Goal: Information Seeking & Learning: Learn about a topic

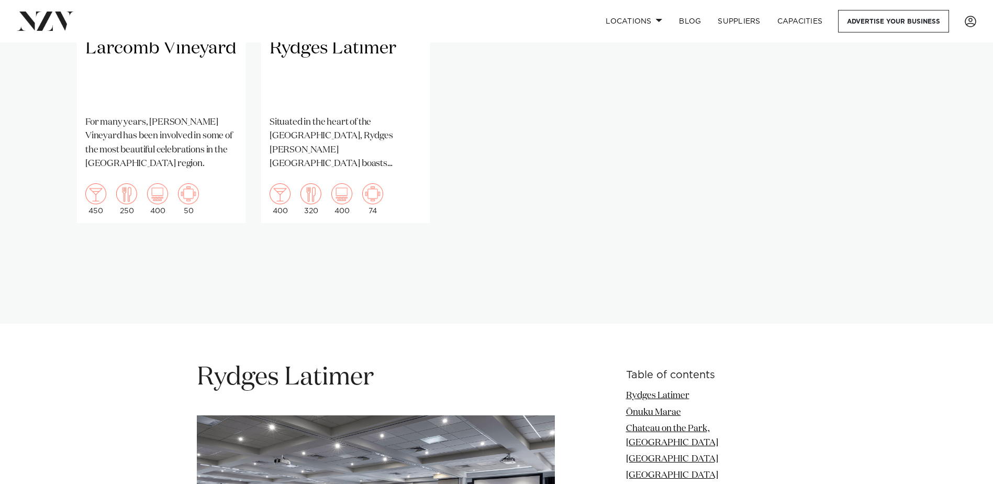
scroll to position [1221, 0]
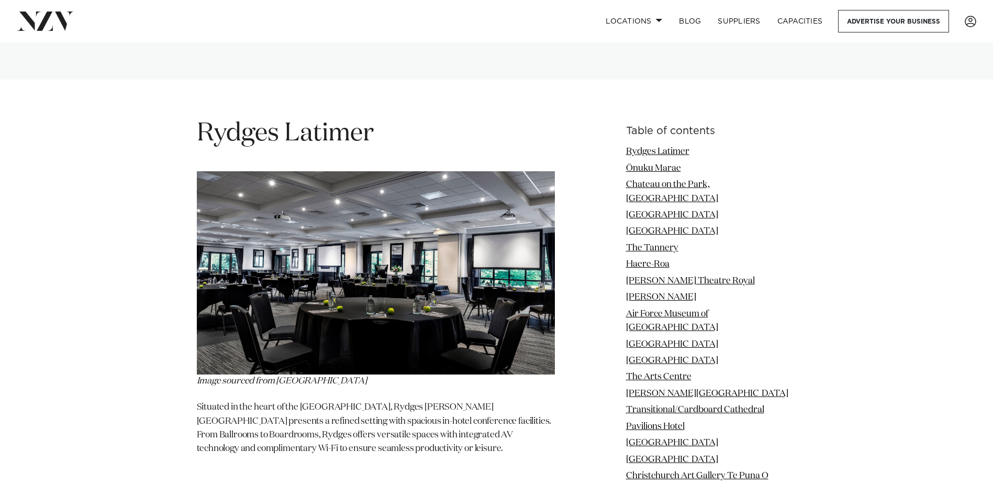
click at [662, 340] on link "[GEOGRAPHIC_DATA]" at bounding box center [672, 344] width 92 height 9
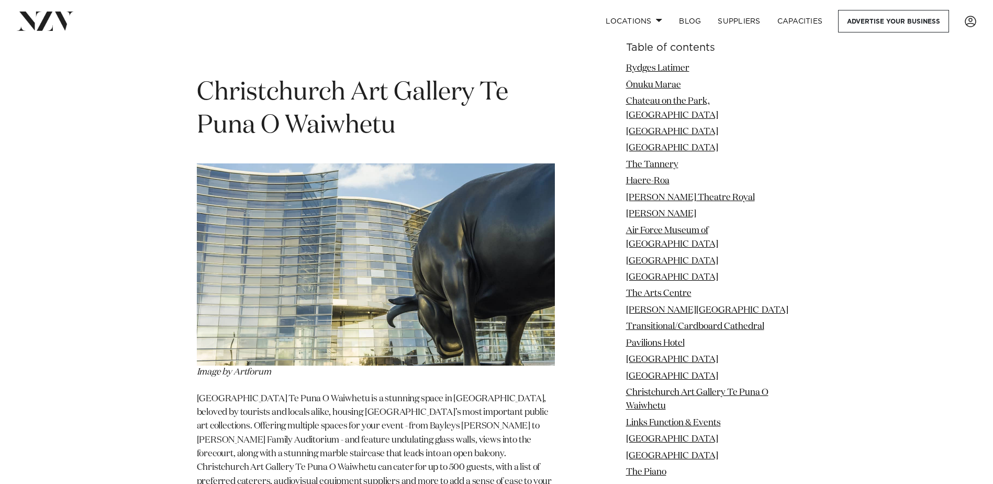
scroll to position [10037, 0]
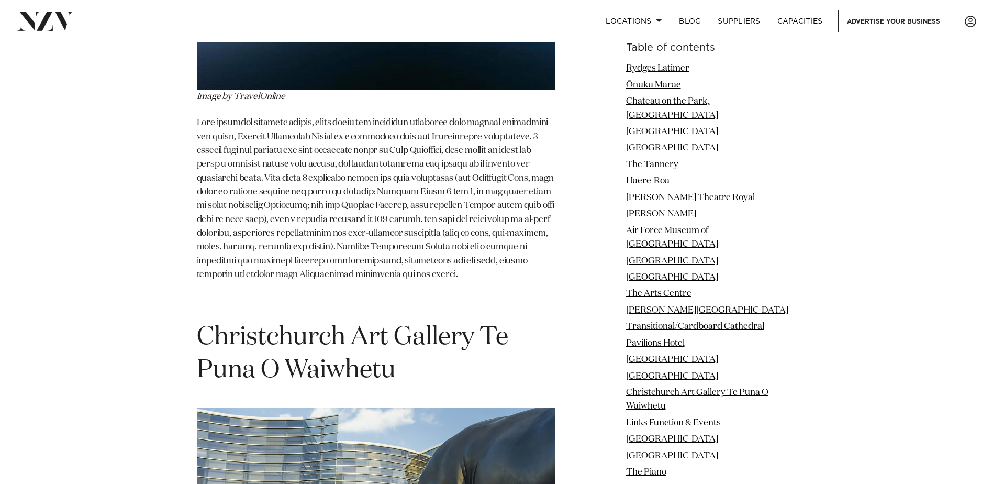
click at [316, 321] on h1 "Christchurch Art Gallery Te Puna O Waiwhetu" at bounding box center [376, 354] width 358 height 66
click at [304, 321] on h1 "Christchurch Art Gallery Te Puna O Waiwhetu" at bounding box center [376, 354] width 358 height 66
click at [673, 388] on link "Christchurch Art Gallery Te Puna O Waiwhetu" at bounding box center [697, 399] width 142 height 23
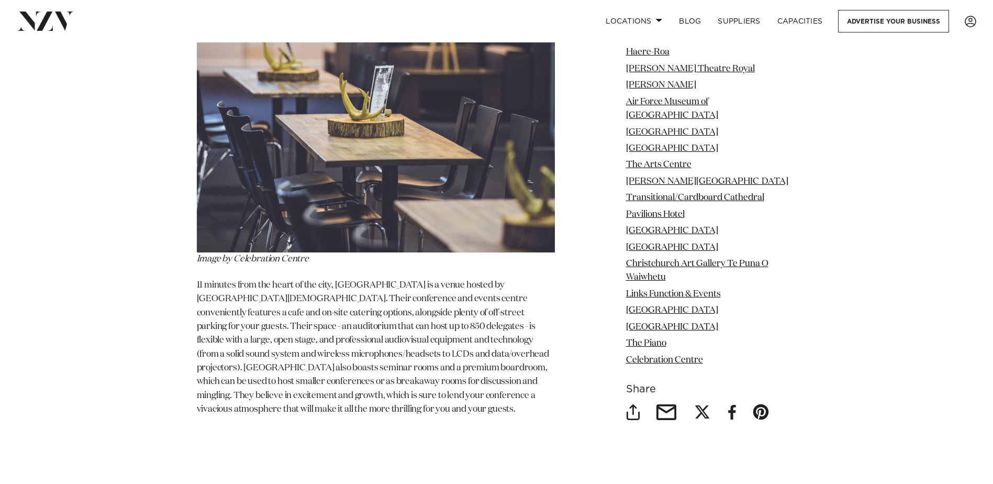
scroll to position [13283, 0]
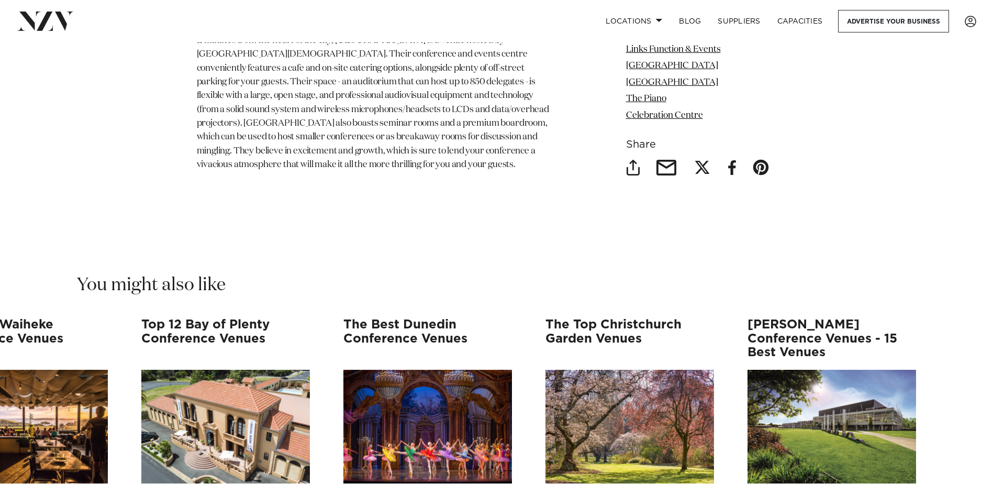
click at [965, 347] on swiper-container "A Complete Guide to Venues Ōtautahi Venues Ōtautahi is the name behind some of …" at bounding box center [496, 466] width 993 height 297
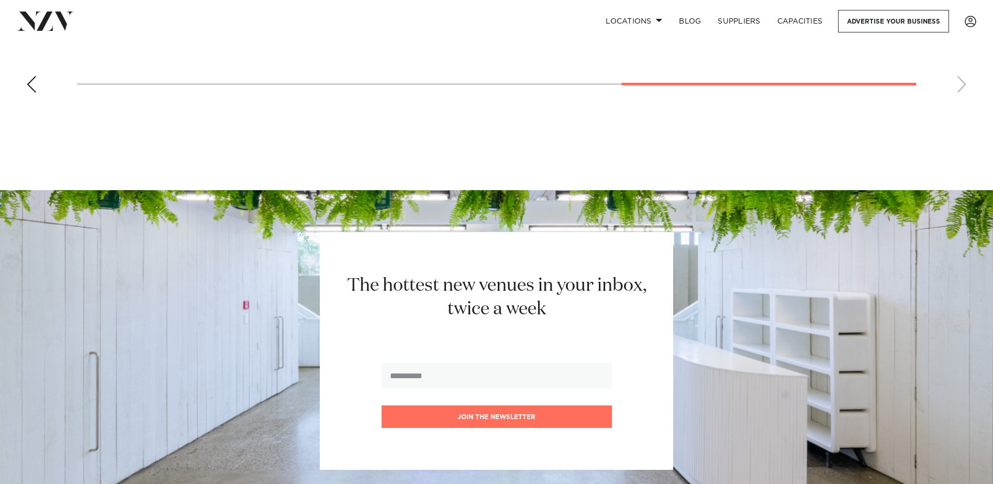
scroll to position [13838, 0]
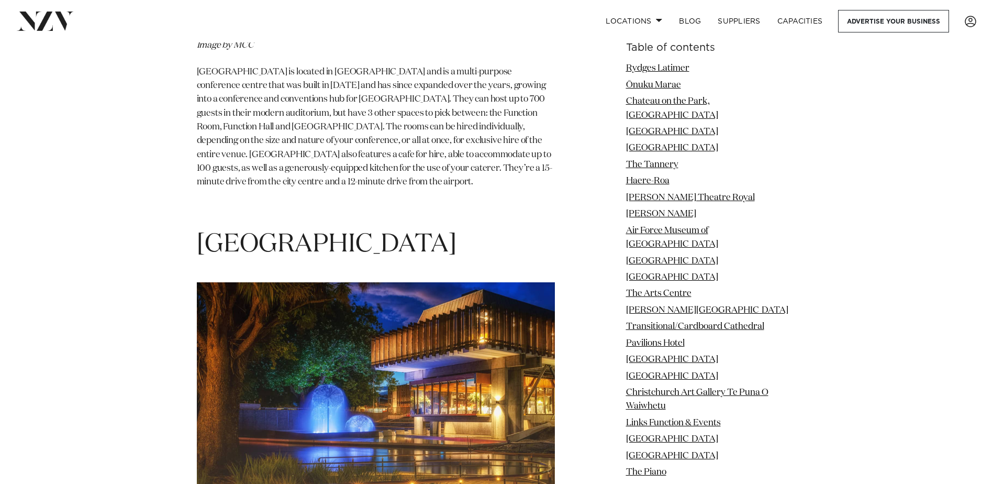
scroll to position [6128, 0]
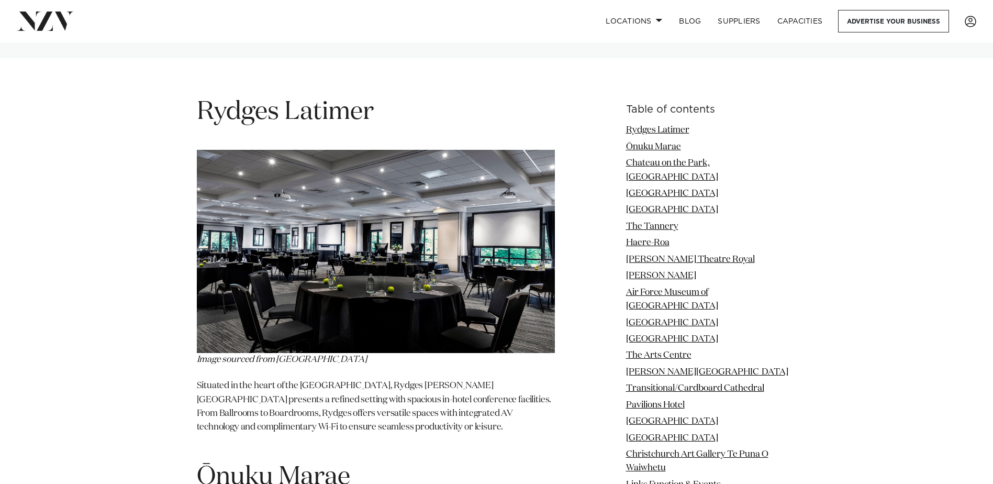
scroll to position [1221, 0]
